Goal: Task Accomplishment & Management: Manage account settings

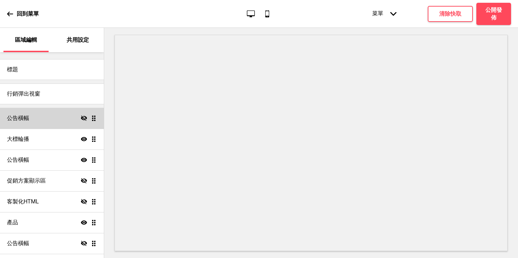
click at [40, 116] on div "公告橫幅 隱藏 拖曳" at bounding box center [52, 118] width 104 height 21
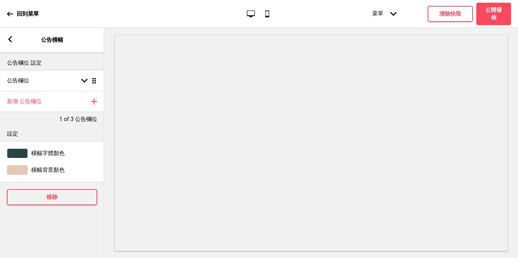
click at [12, 41] on rect at bounding box center [10, 39] width 6 height 6
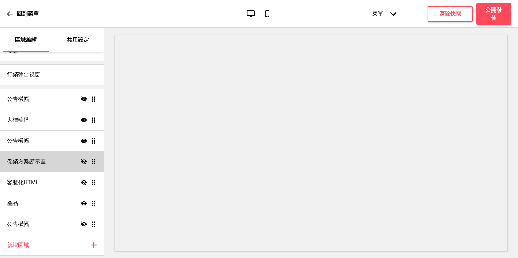
scroll to position [41, 0]
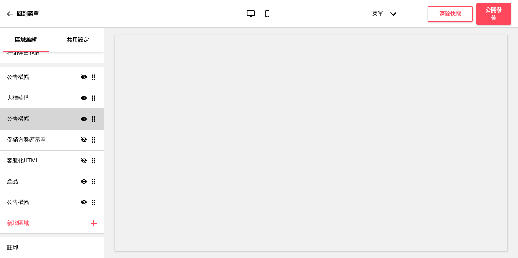
click at [40, 123] on div "公告橫幅 顯示 拖曳" at bounding box center [52, 118] width 104 height 21
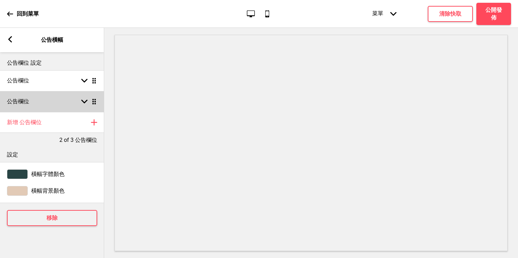
click at [41, 93] on div "公告欄位 箭頭down 拖曳" at bounding box center [52, 101] width 104 height 21
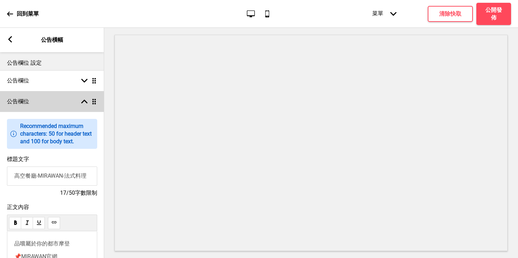
click at [42, 105] on div "公告欄位 箭頭up 拖曳" at bounding box center [52, 101] width 104 height 21
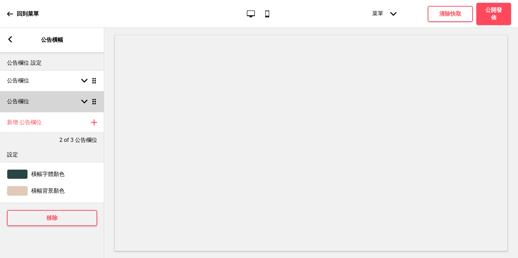
click at [28, 101] on h4 "公告欄位" at bounding box center [18, 102] width 22 height 8
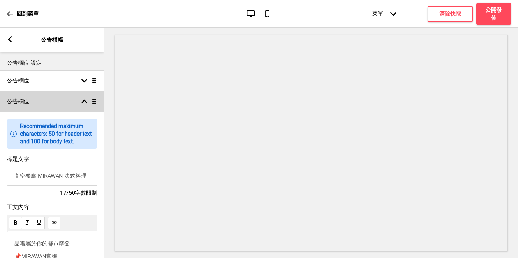
click at [25, 102] on h4 "公告欄位" at bounding box center [18, 102] width 22 height 8
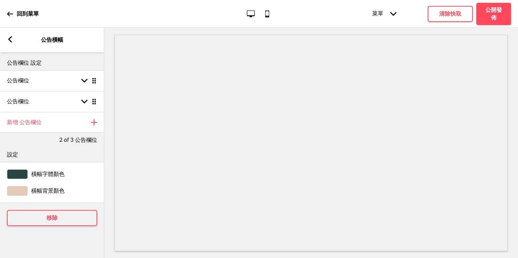
click at [15, 37] on div "箭頭left 公告橫幅" at bounding box center [52, 40] width 104 height 24
click at [9, 41] on rect at bounding box center [10, 39] width 6 height 6
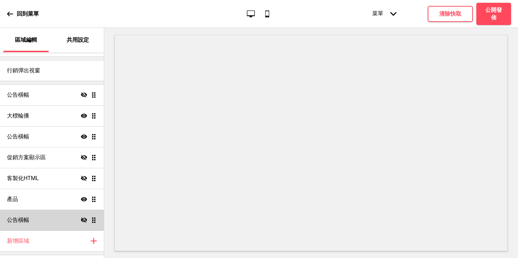
scroll to position [0, 0]
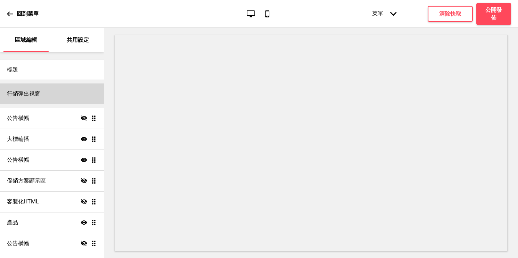
click at [40, 93] on h4 "行銷彈出視窗" at bounding box center [23, 94] width 33 height 8
select select "weekly"
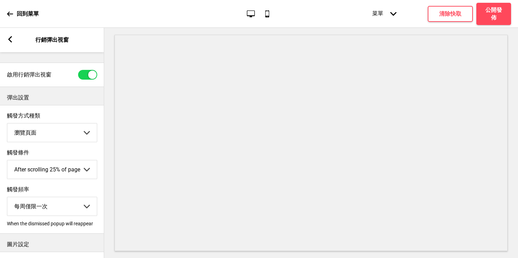
click at [90, 74] on div at bounding box center [92, 74] width 8 height 8
checkbox input "false"
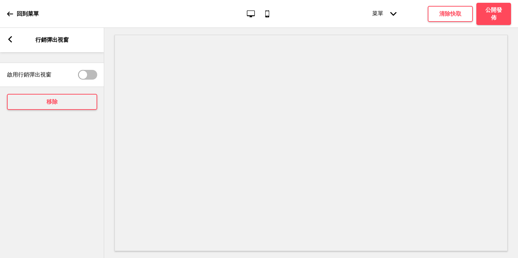
click at [8, 36] on rect at bounding box center [10, 39] width 6 height 6
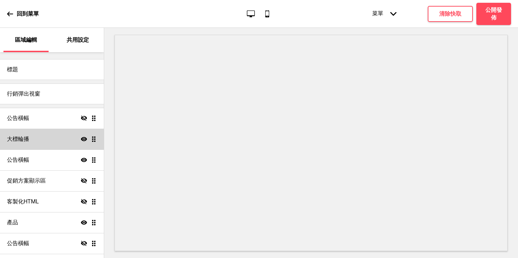
scroll to position [11, 0]
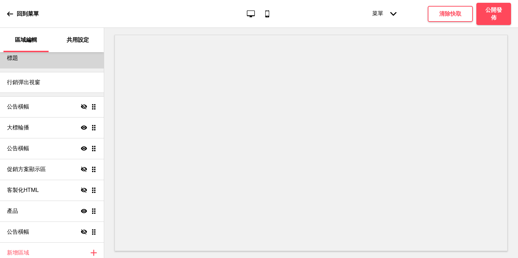
click at [53, 61] on div "標題" at bounding box center [52, 58] width 104 height 21
select select "Arvo"
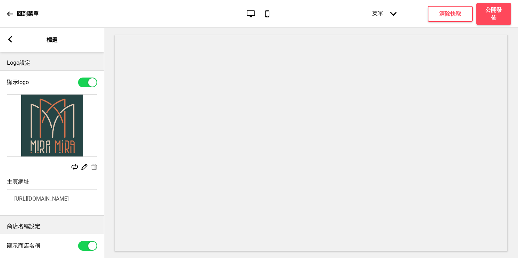
click at [11, 39] on rect at bounding box center [10, 39] width 6 height 6
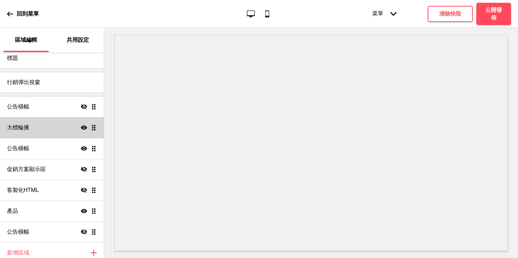
click at [35, 128] on div "大標輪播 顯示 拖曳" at bounding box center [52, 127] width 104 height 21
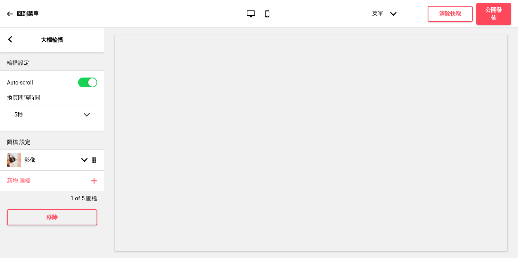
click at [11, 41] on rect at bounding box center [10, 39] width 6 height 6
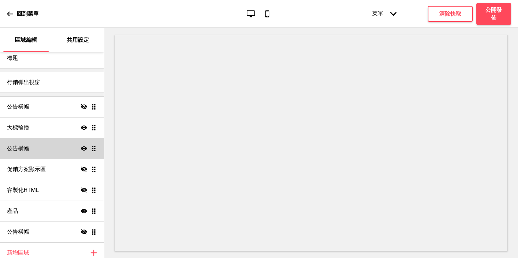
click at [26, 157] on div "公告橫幅 顯示 拖曳" at bounding box center [52, 148] width 104 height 21
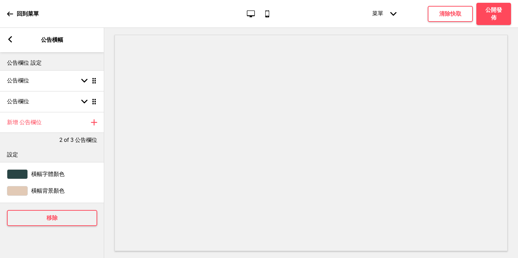
click at [14, 39] on div "箭頭left 公告橫幅" at bounding box center [52, 40] width 104 height 24
click at [11, 39] on rect at bounding box center [10, 39] width 6 height 6
